Goal: Navigation & Orientation: Find specific page/section

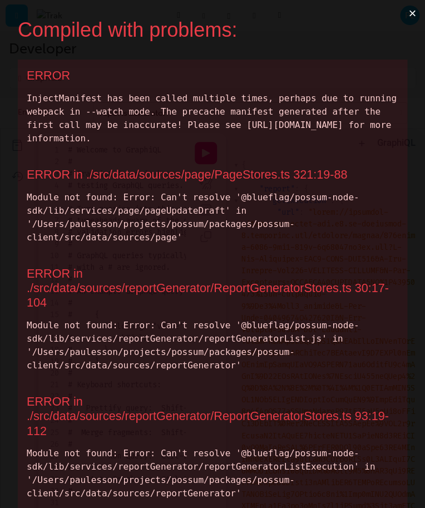
scroll to position [23, 0]
click at [414, 15] on button "×" at bounding box center [413, 13] width 26 height 27
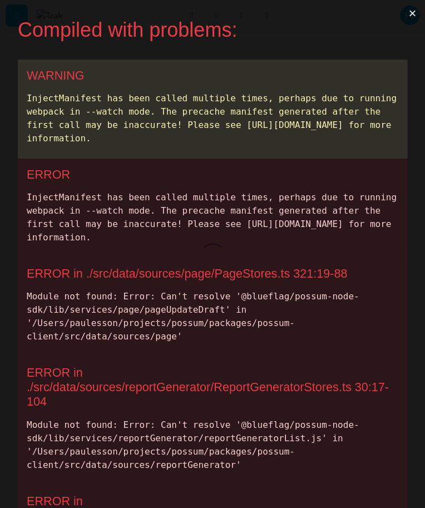
click at [408, 19] on button "×" at bounding box center [413, 13] width 26 height 27
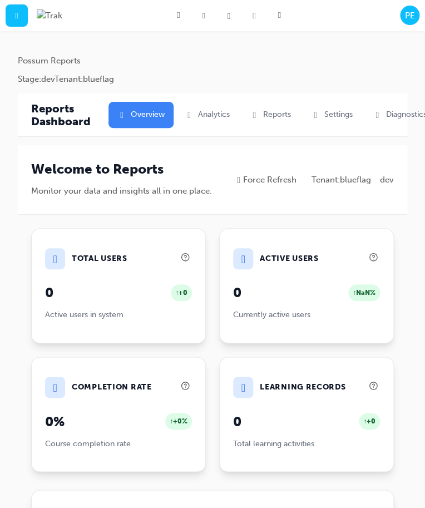
click at [388, 129] on div "Reports Dashboard  Overview  Analytics  Reports  Settings  Diagnostics" at bounding box center [212, 114] width 363 height 43
click at [391, 123] on button " Diagnostics" at bounding box center [400, 115] width 72 height 26
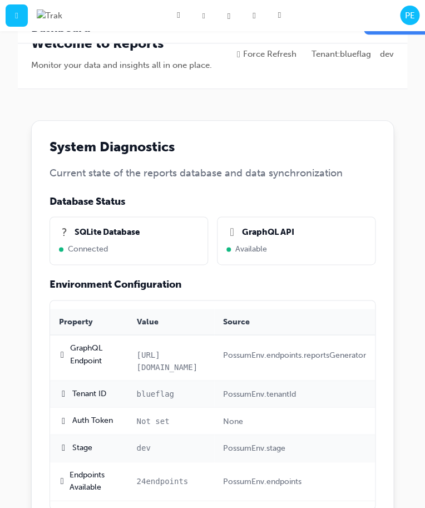
scroll to position [11, 0]
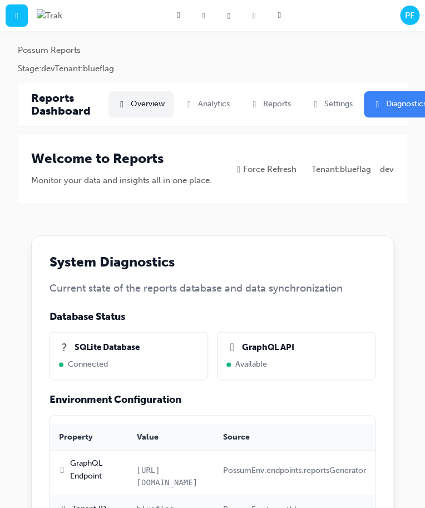
click at [131, 115] on button " Overview" at bounding box center [141, 104] width 65 height 26
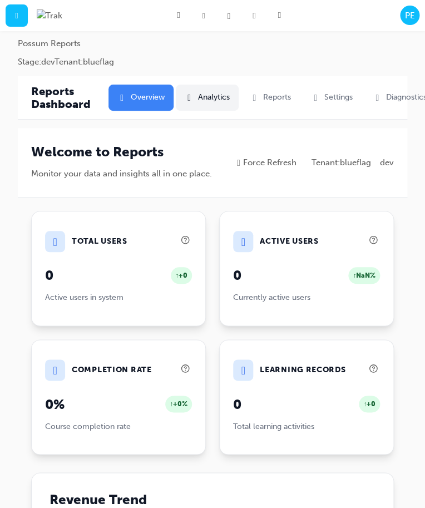
scroll to position [16, 0]
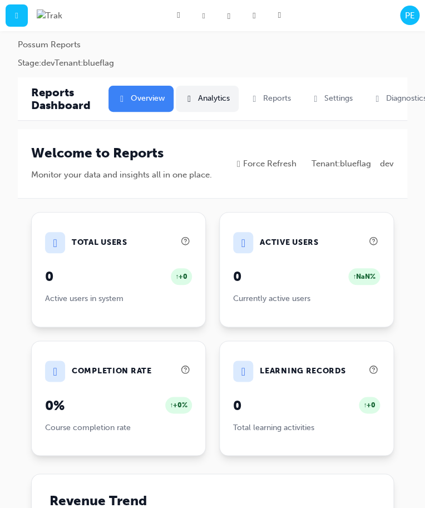
click at [212, 90] on button " Analytics" at bounding box center [207, 99] width 63 height 26
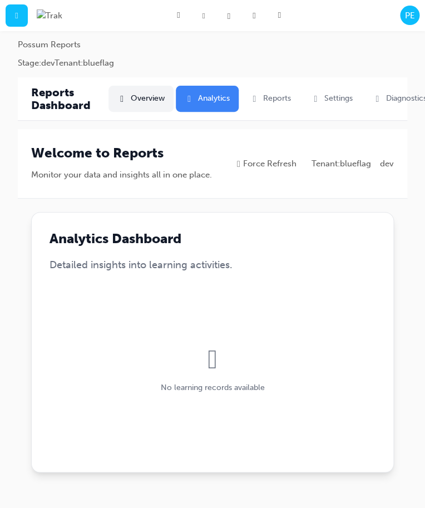
click at [139, 97] on button " Overview" at bounding box center [141, 99] width 65 height 26
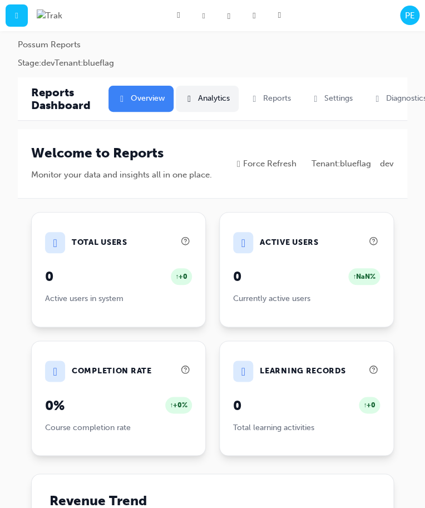
click at [209, 104] on button " Analytics" at bounding box center [207, 99] width 63 height 26
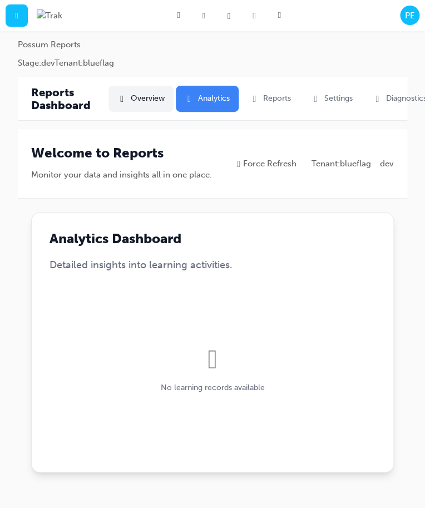
click at [156, 107] on button " Overview" at bounding box center [141, 99] width 65 height 26
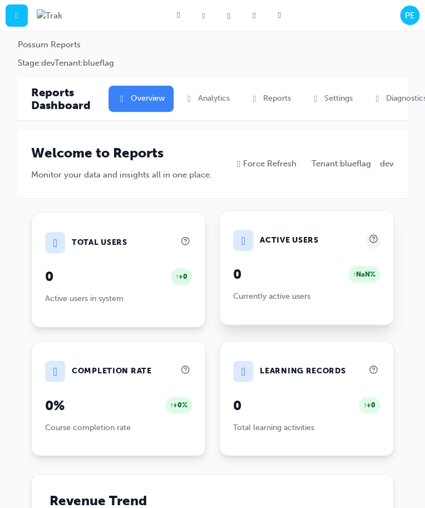
click at [373, 238] on icon at bounding box center [373, 238] width 9 height 9
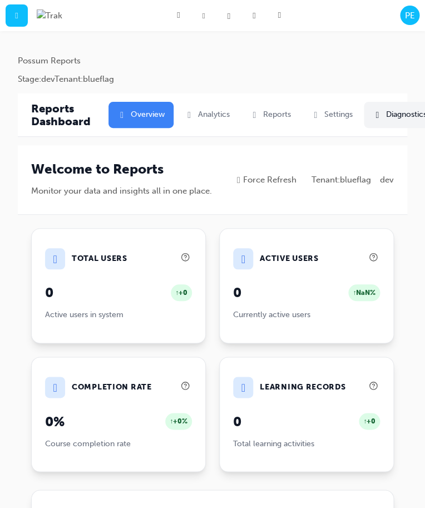
click at [390, 117] on button " Diagnostics" at bounding box center [400, 115] width 72 height 26
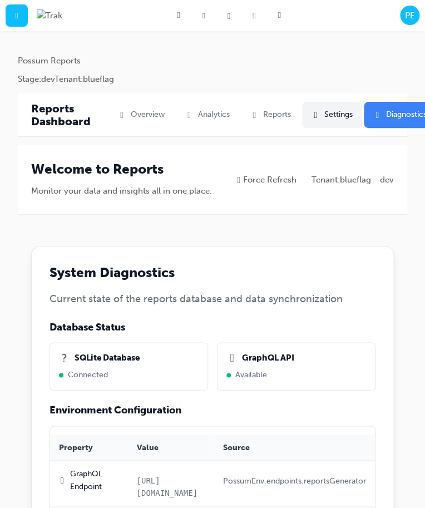
click at [348, 117] on button " Settings" at bounding box center [332, 115] width 60 height 26
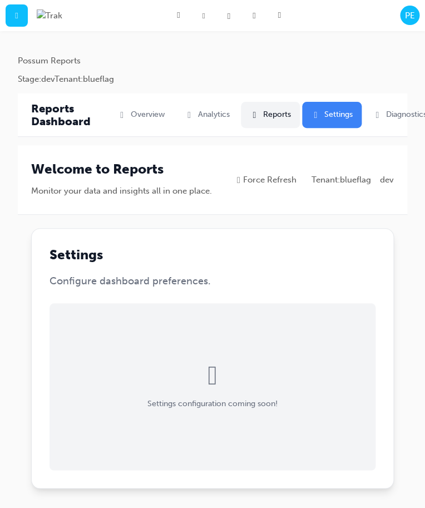
click at [298, 115] on button " Reports" at bounding box center [270, 115] width 59 height 26
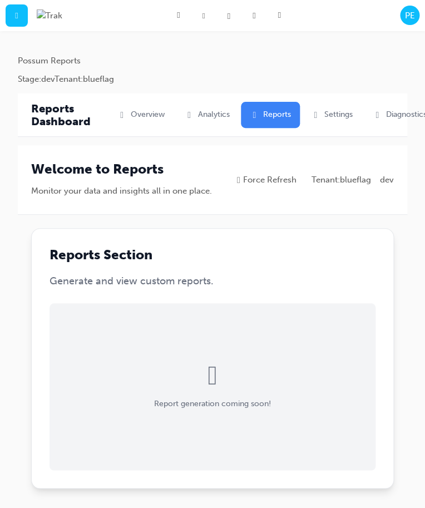
click at [241, 112] on button " Reports" at bounding box center [270, 115] width 59 height 26
click at [209, 116] on button " Analytics" at bounding box center [207, 115] width 63 height 26
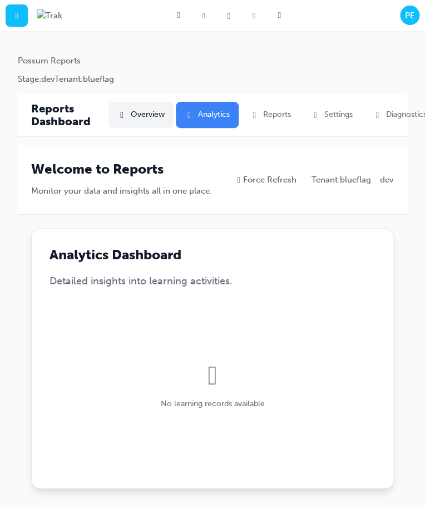
click at [150, 116] on button " Overview" at bounding box center [141, 115] width 65 height 26
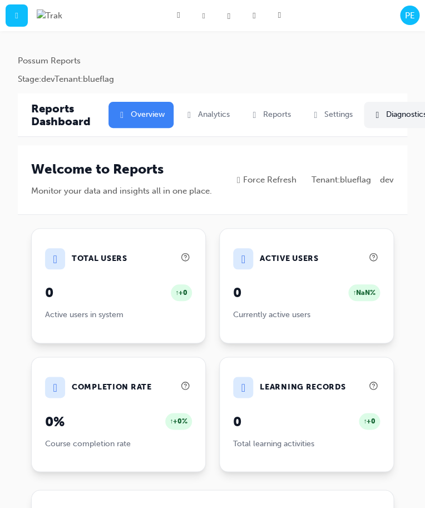
click at [403, 112] on button " Diagnostics" at bounding box center [400, 115] width 72 height 26
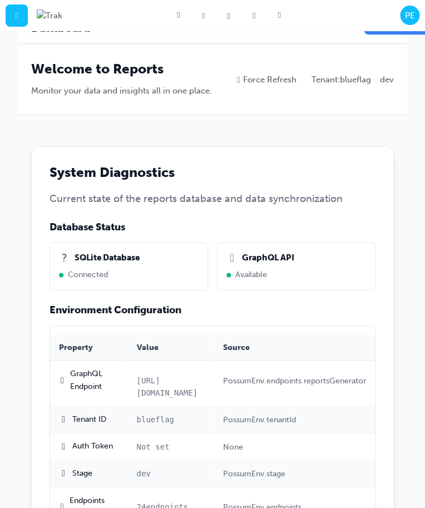
scroll to position [132, 0]
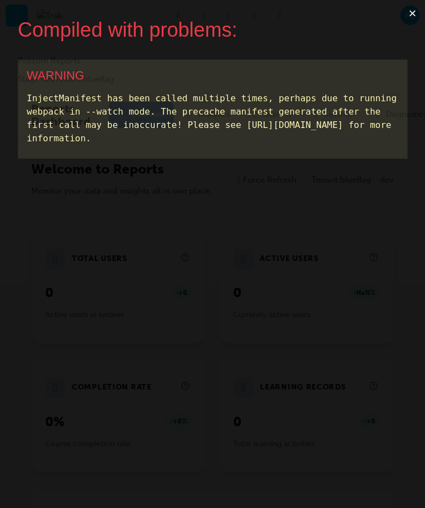
click at [413, 17] on button "×" at bounding box center [413, 13] width 26 height 27
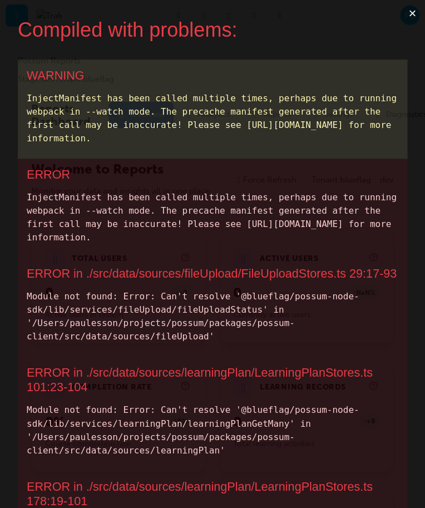
click at [349, 189] on div "ERROR InjectManifest has been called multiple times, perhaps due to running web…" at bounding box center [213, 208] width 390 height 99
click at [405, 20] on button "×" at bounding box center [413, 13] width 26 height 27
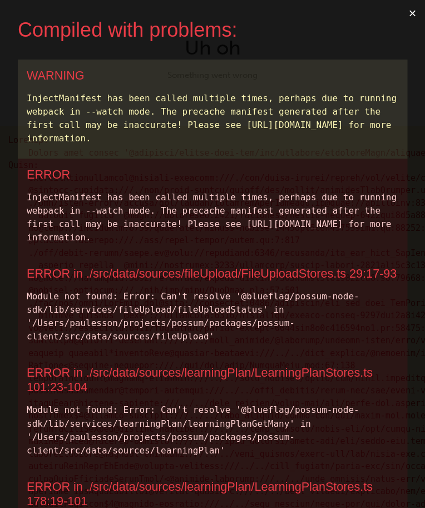
click at [269, 299] on div "Module not found: Error: Can't resolve '@blueflag/possum-node-sdk/lib/services/…" at bounding box center [213, 316] width 372 height 53
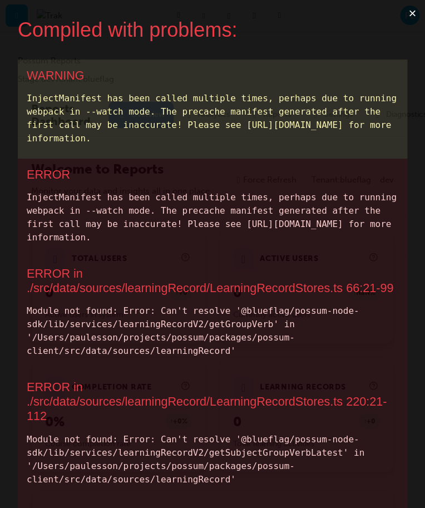
click at [407, 11] on button "×" at bounding box center [413, 13] width 26 height 27
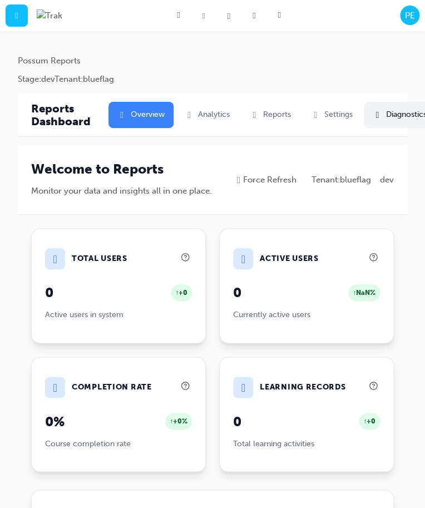
click at [390, 122] on button " Diagnostics" at bounding box center [400, 115] width 72 height 26
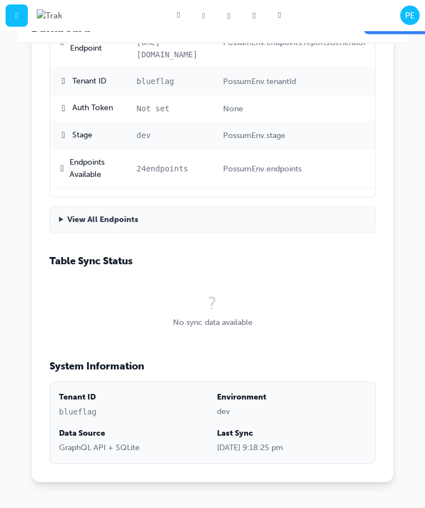
scroll to position [509, 0]
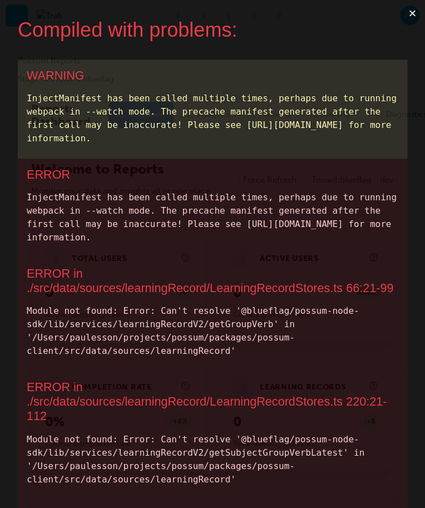
click at [413, 13] on button "×" at bounding box center [413, 13] width 26 height 27
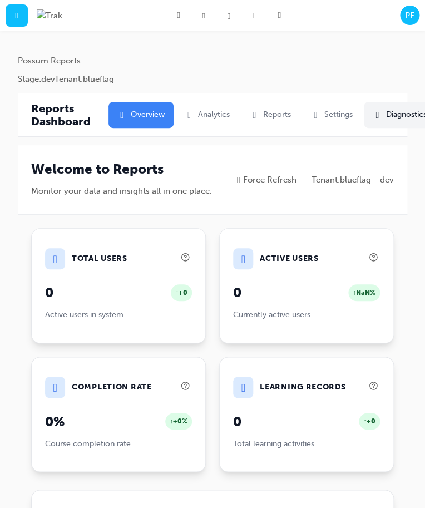
click at [403, 123] on button " Diagnostics" at bounding box center [400, 115] width 72 height 26
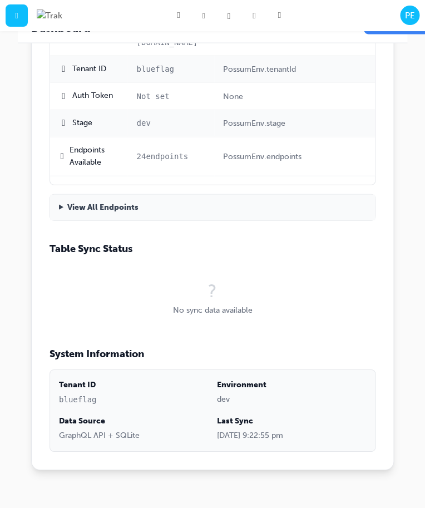
scroll to position [474, 0]
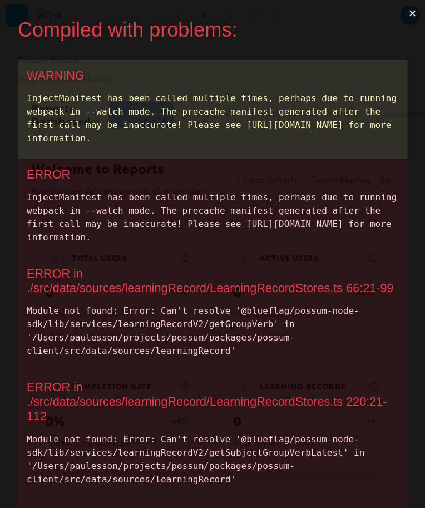
click at [411, 12] on button "×" at bounding box center [413, 13] width 26 height 27
click at [416, 14] on button "×" at bounding box center [413, 13] width 26 height 27
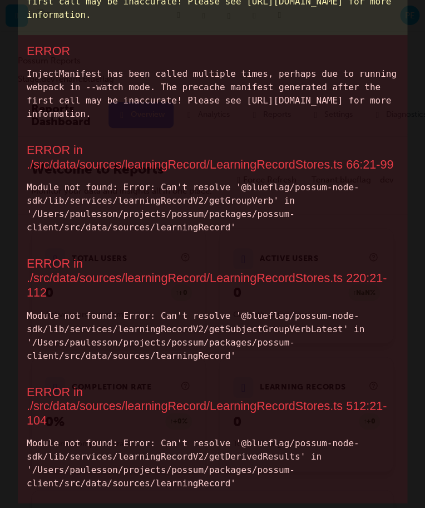
scroll to position [126, 0]
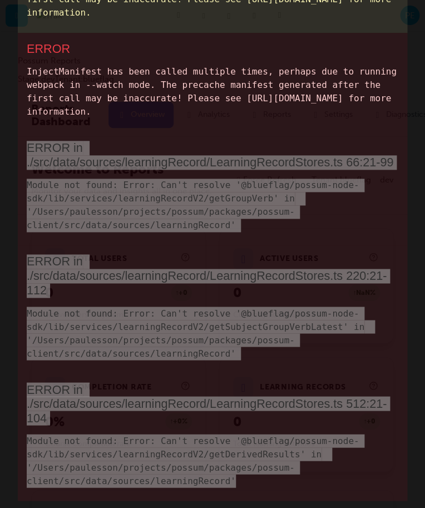
drag, startPoint x: 151, startPoint y: 465, endPoint x: 18, endPoint y: 144, distance: 347.3
click at [18, 144] on div "WARNING InjectManifest has been called multiple times, perhaps due to running w…" at bounding box center [213, 217] width 390 height 567
copy div "ERROR in ./src/data/sources/learningRecord/LearningRecordStores.ts 66:21-99 Mod…"
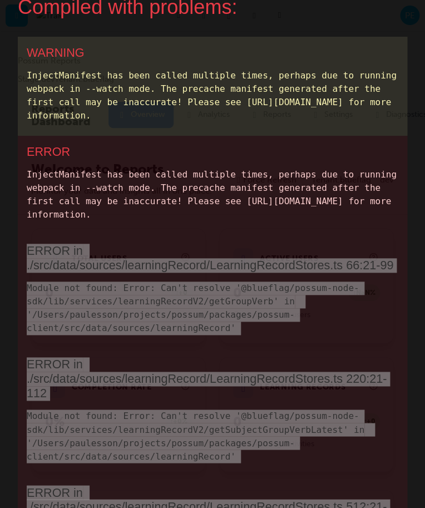
scroll to position [0, 0]
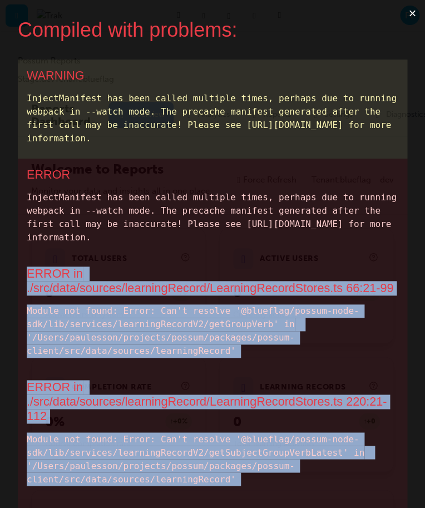
click at [412, 19] on button "×" at bounding box center [413, 13] width 26 height 27
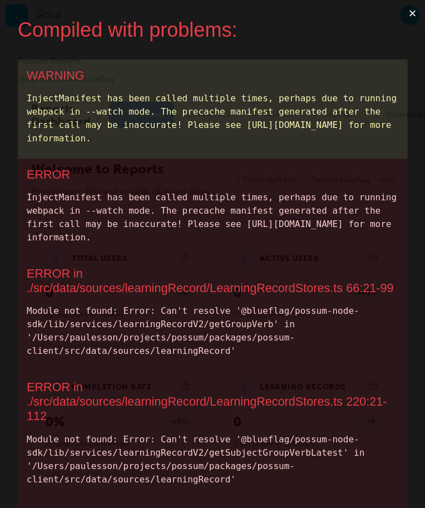
click at [408, 11] on button "×" at bounding box center [413, 13] width 26 height 27
click at [413, 17] on button "×" at bounding box center [413, 13] width 26 height 27
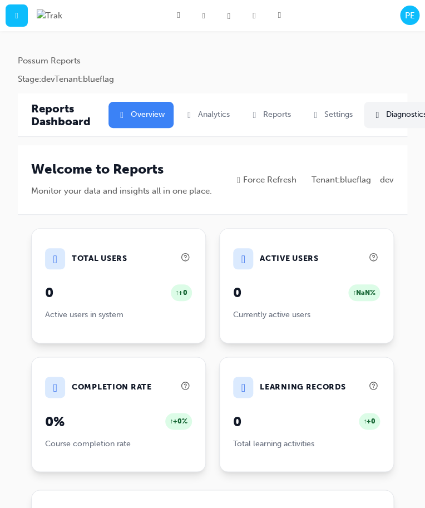
click at [394, 120] on button " Diagnostics" at bounding box center [400, 115] width 72 height 26
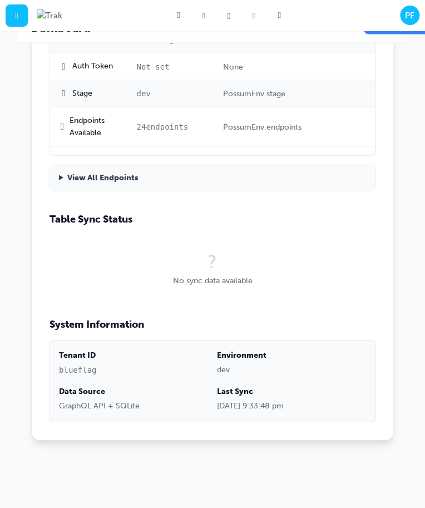
scroll to position [509, 0]
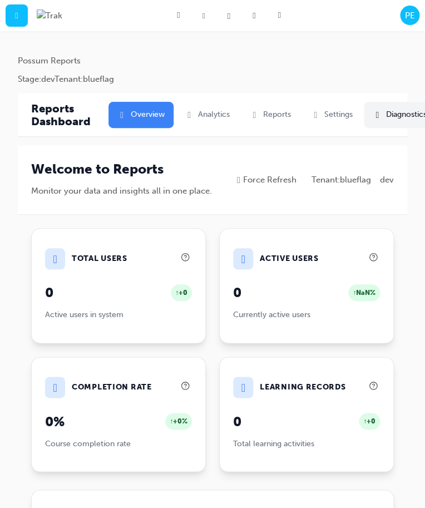
click at [397, 116] on button " Diagnostics" at bounding box center [400, 115] width 72 height 26
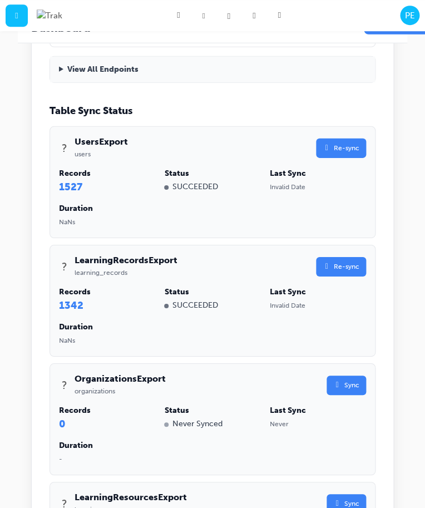
scroll to position [646, 0]
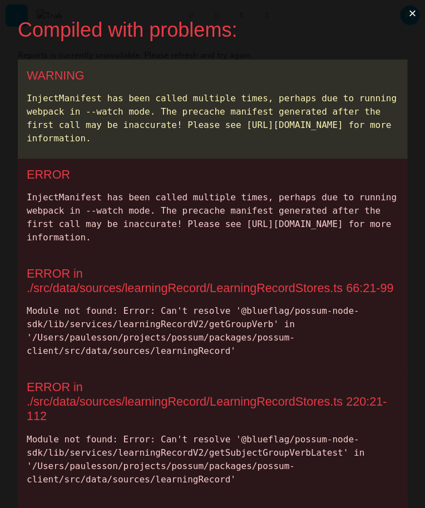
click at [410, 16] on button "×" at bounding box center [413, 13] width 26 height 27
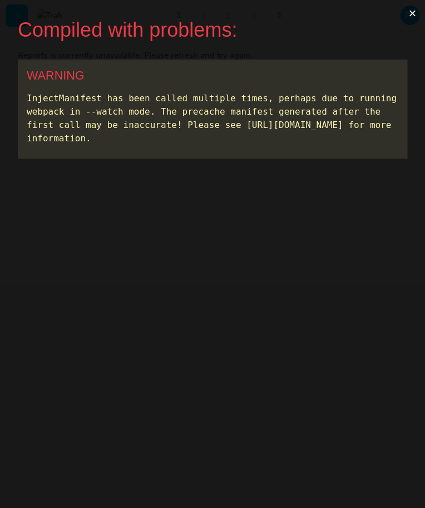
click at [411, 18] on button "×" at bounding box center [413, 13] width 26 height 27
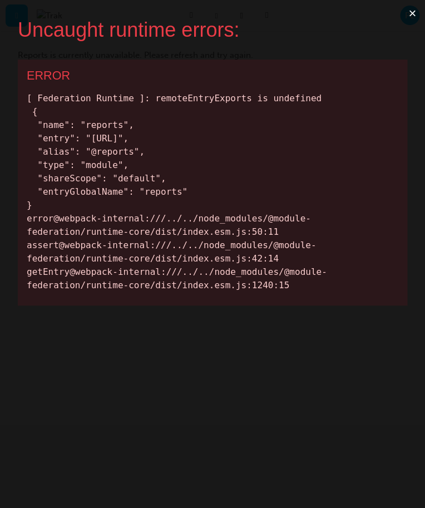
click at [408, 14] on button "×" at bounding box center [413, 13] width 26 height 27
